Goal: Navigation & Orientation: Find specific page/section

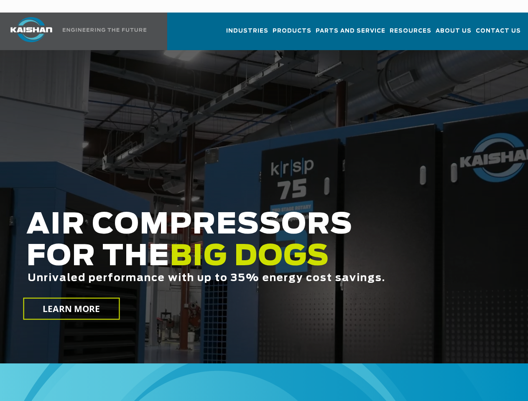
click at [264, 209] on h2 "AIR COMPRESSORS FOR THE BIG DOGS Unrivaled performance with up to 35% energy co…" at bounding box center [223, 259] width 395 height 101
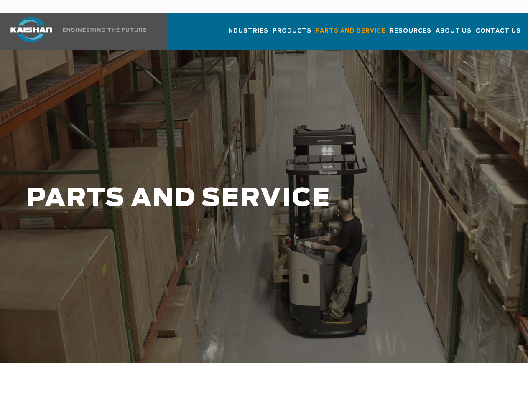
click at [264, 201] on h1 "PARTS AND SERVICE" at bounding box center [223, 199] width 395 height 28
